Goal: Task Accomplishment & Management: Manage account settings

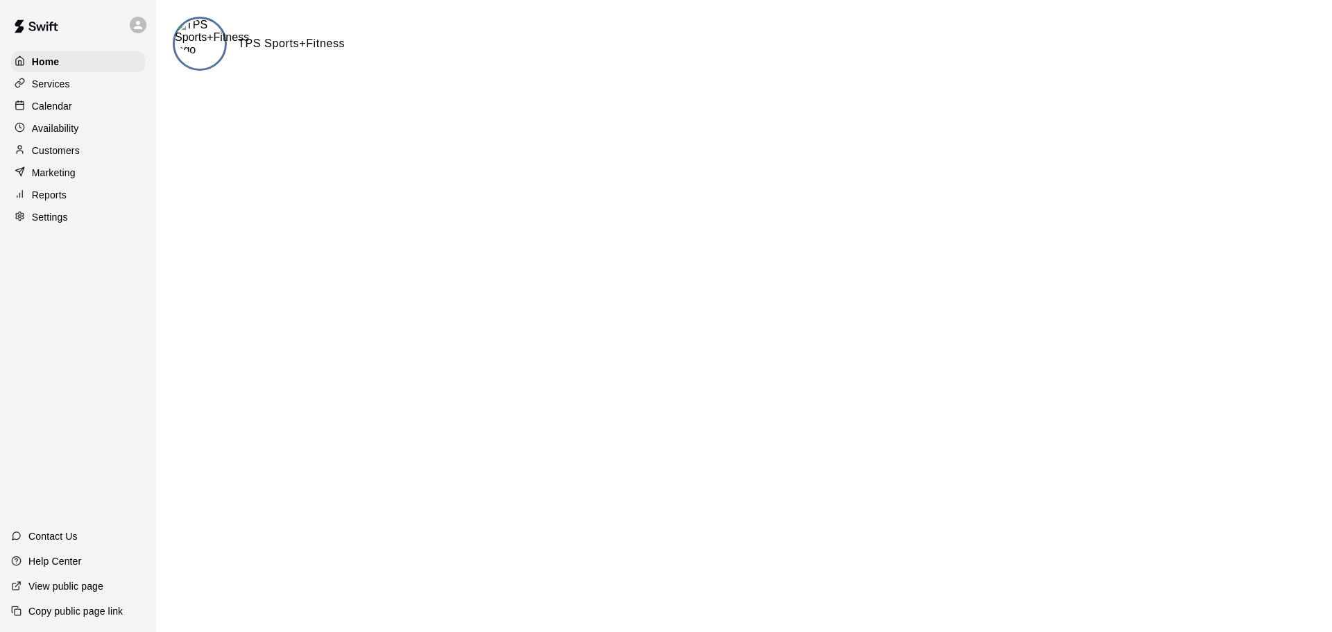
click at [53, 108] on p "Calendar" at bounding box center [52, 106] width 40 height 14
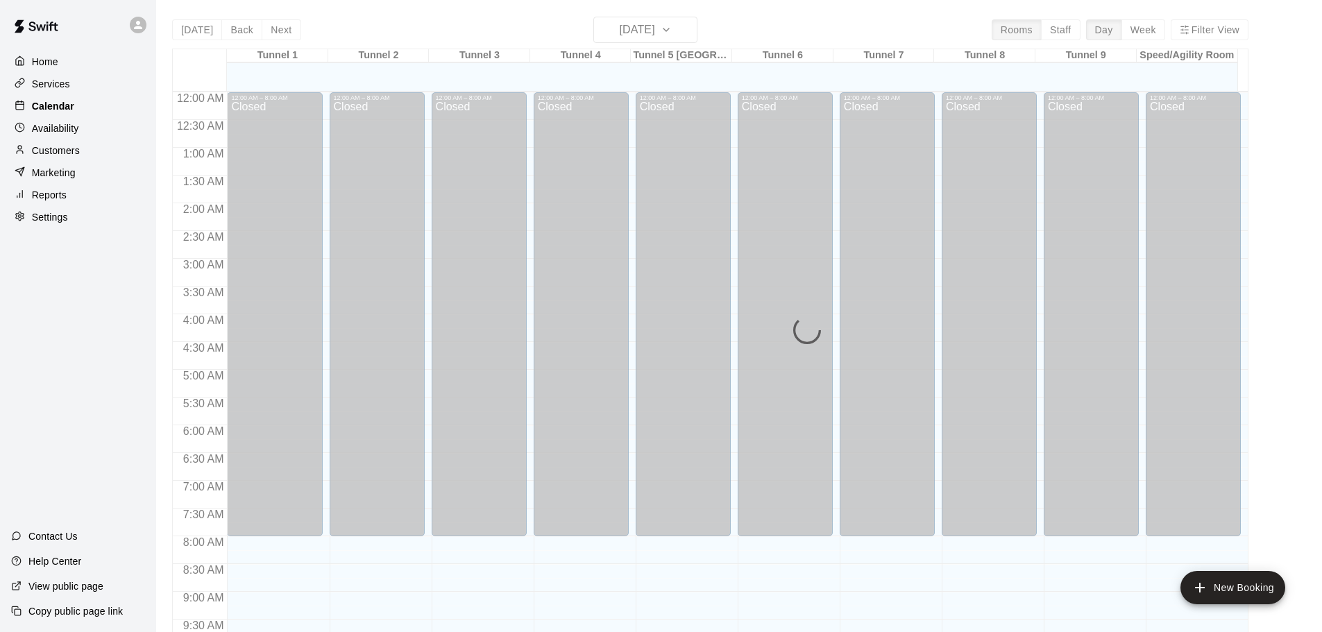
scroll to position [735, 0]
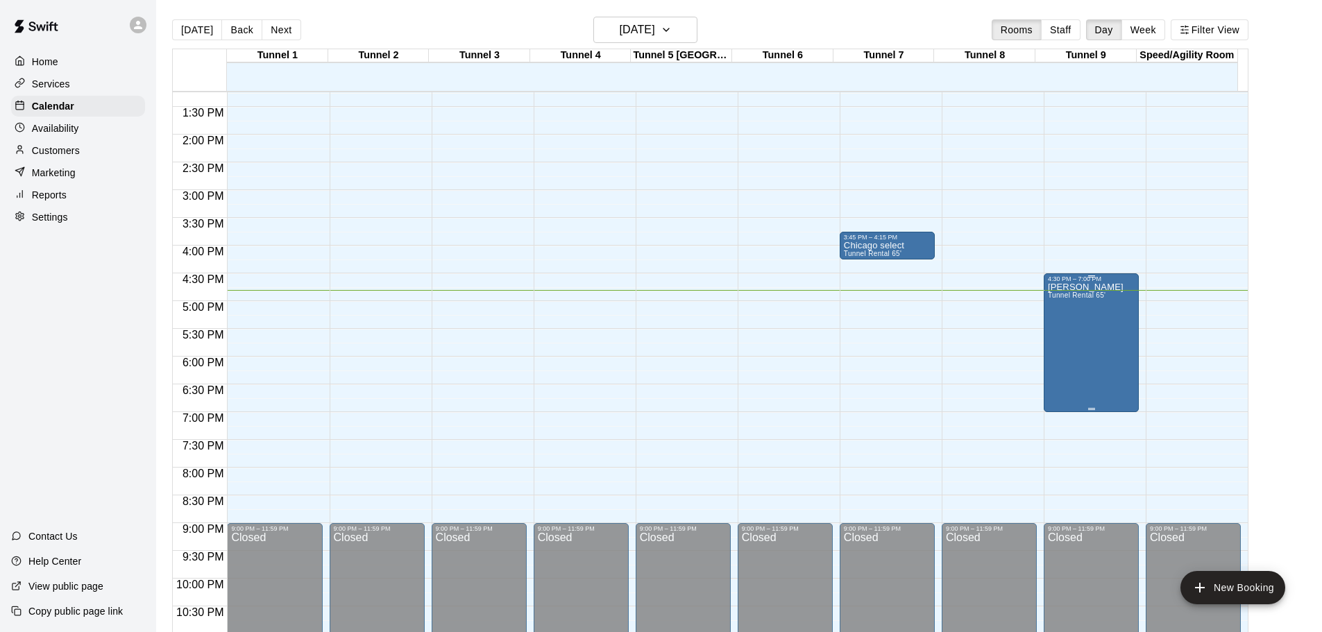
click at [1077, 321] on div "[PERSON_NAME] Tunnel Rental 65'" at bounding box center [1086, 598] width 76 height 632
click at [507, 123] on div at bounding box center [666, 316] width 1332 height 632
click at [282, 33] on button "Next" at bounding box center [281, 29] width 39 height 21
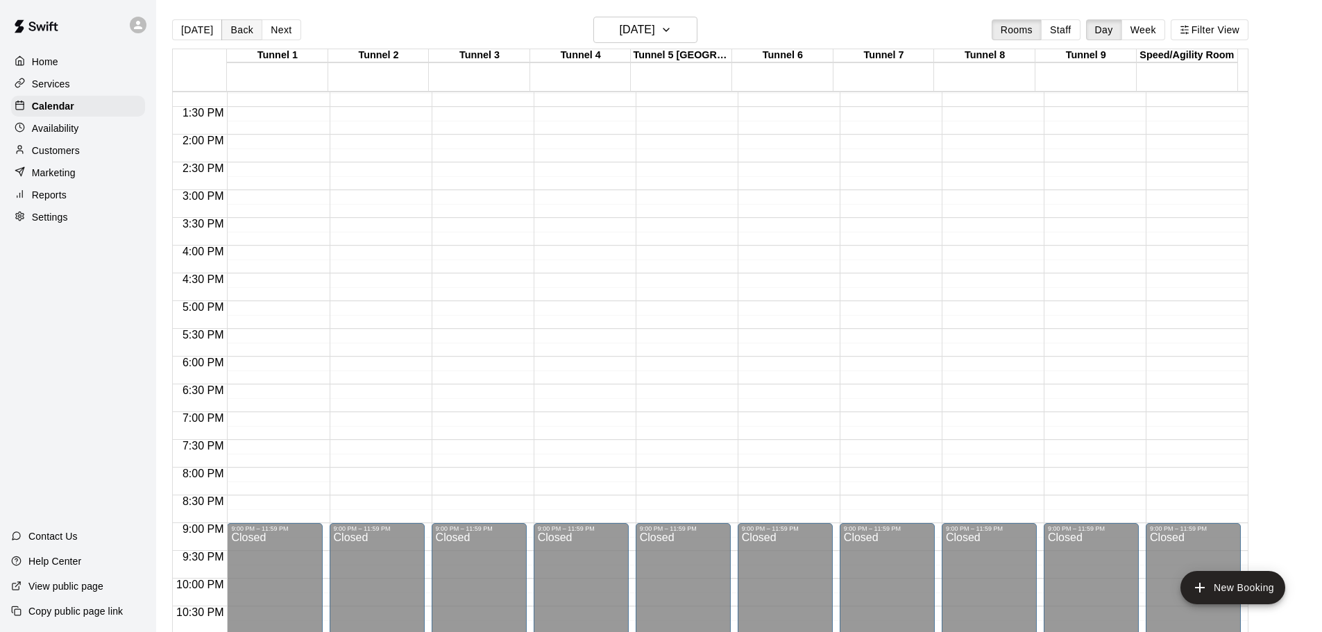
click at [235, 31] on button "Back" at bounding box center [241, 29] width 41 height 21
